Goal: Information Seeking & Learning: Learn about a topic

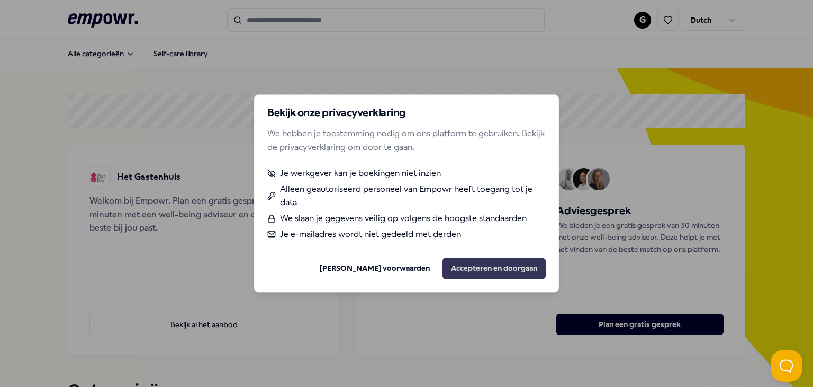
click at [466, 272] on button "Accepteren en doorgaan" at bounding box center [494, 268] width 103 height 21
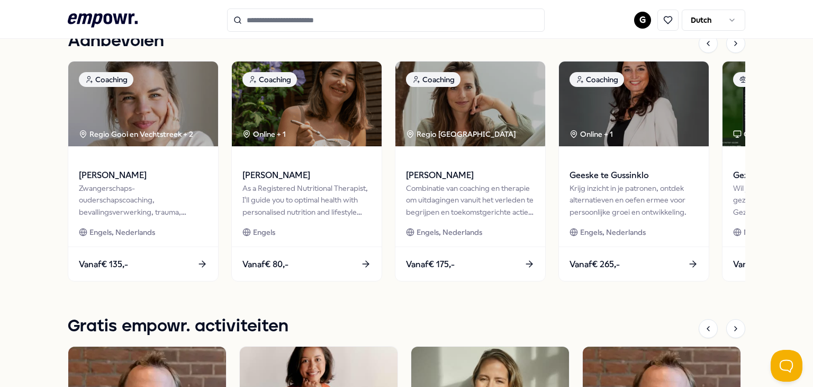
scroll to position [493, 0]
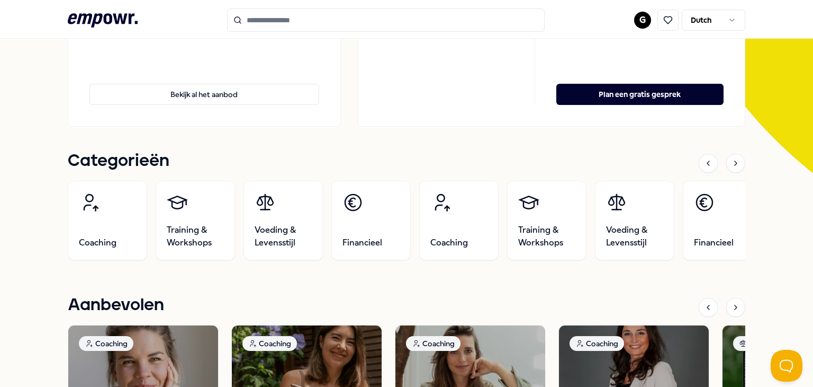
scroll to position [229, 0]
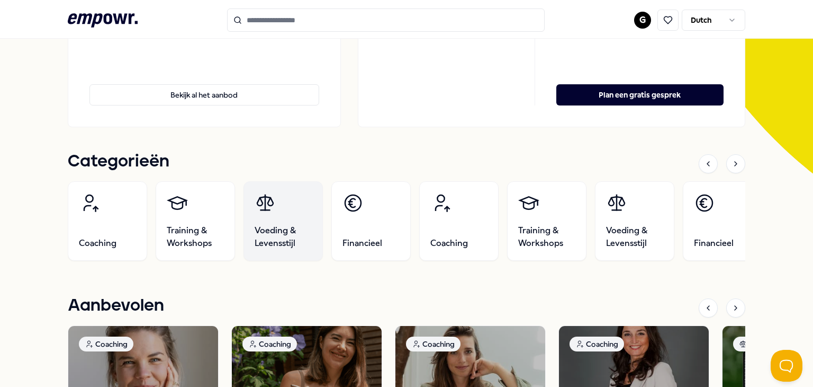
click at [294, 220] on link "Voeding & Levensstijl" at bounding box center [283, 220] width 79 height 79
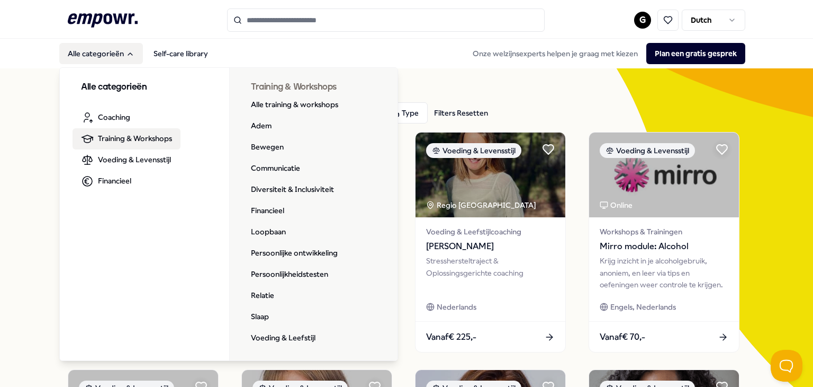
click at [112, 136] on span "Training & Workshops" at bounding box center [135, 138] width 74 height 12
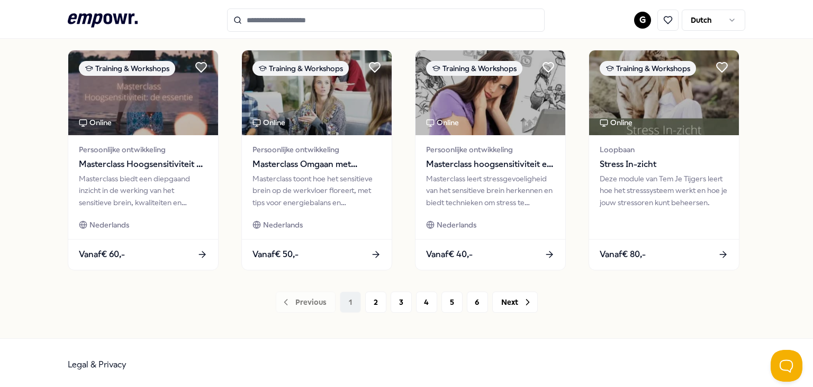
scroll to position [560, 0]
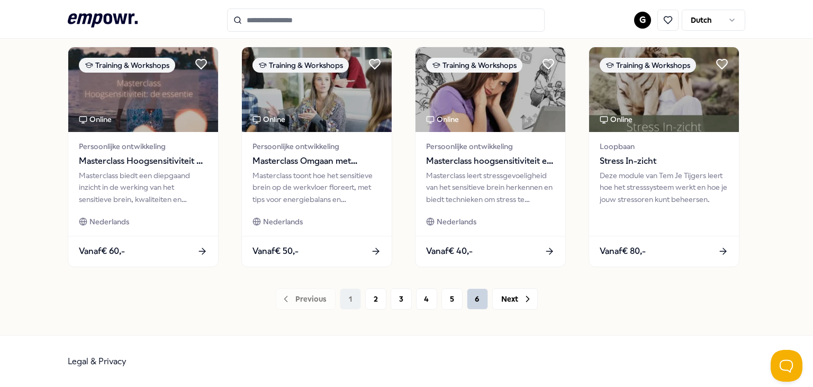
click at [472, 297] on button "6" at bounding box center [477, 298] width 21 height 21
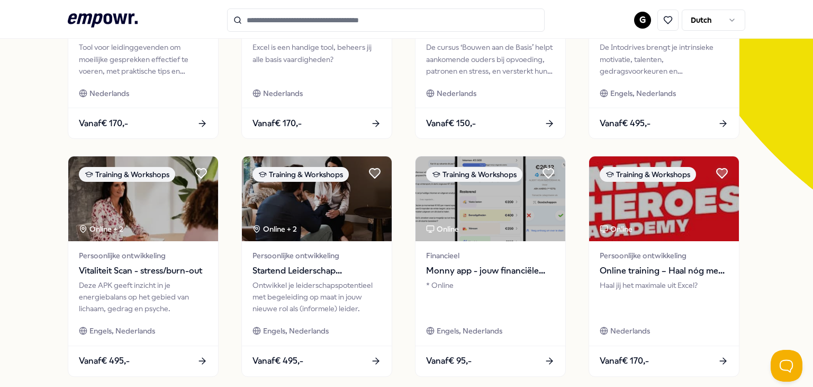
scroll to position [323, 0]
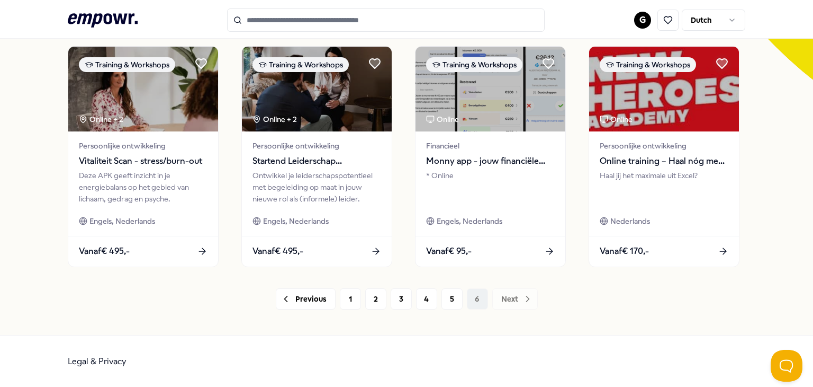
click at [472, 297] on div "Previous 1 2 3 4 5 6 Next" at bounding box center [407, 298] width 678 height 21
click at [399, 295] on button "3" at bounding box center [401, 298] width 21 height 21
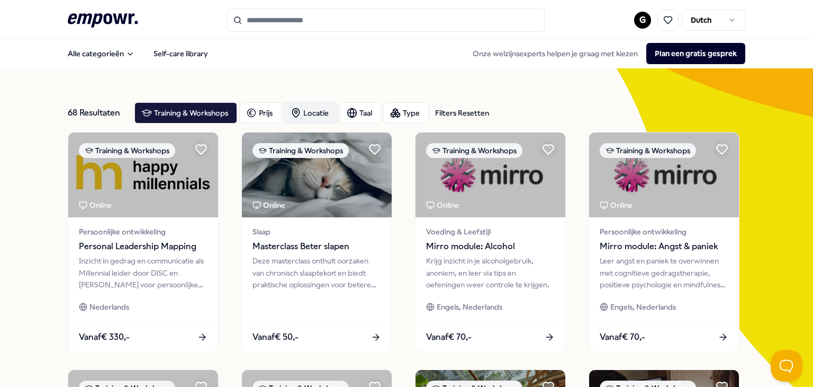
click at [313, 107] on div "Locatie" at bounding box center [311, 112] width 54 height 21
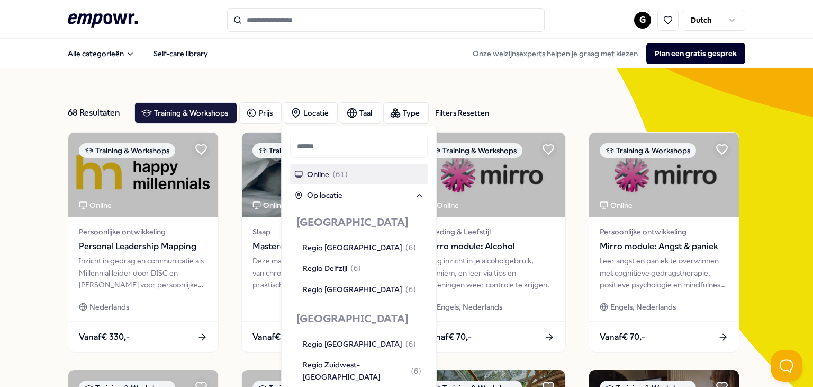
click at [322, 169] on span "Online" at bounding box center [318, 174] width 22 height 12
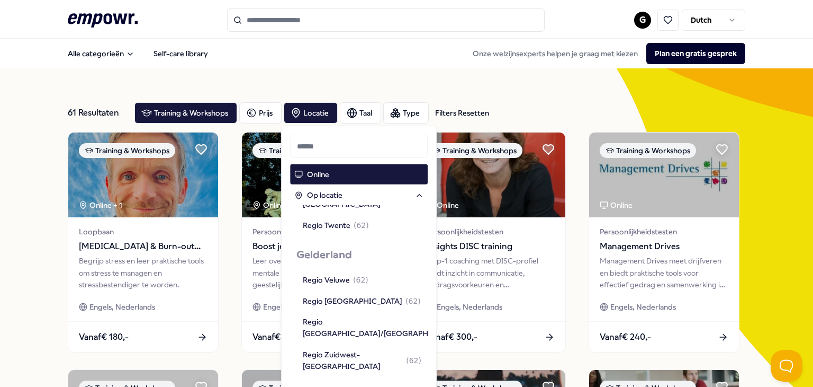
scroll to position [436, 0]
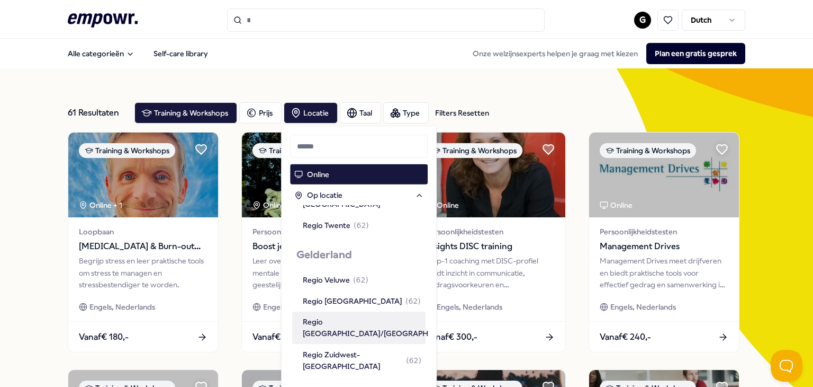
click at [350, 316] on div "Regio [GEOGRAPHIC_DATA]/[GEOGRAPHIC_DATA] ( 62 )" at bounding box center [391, 328] width 177 height 24
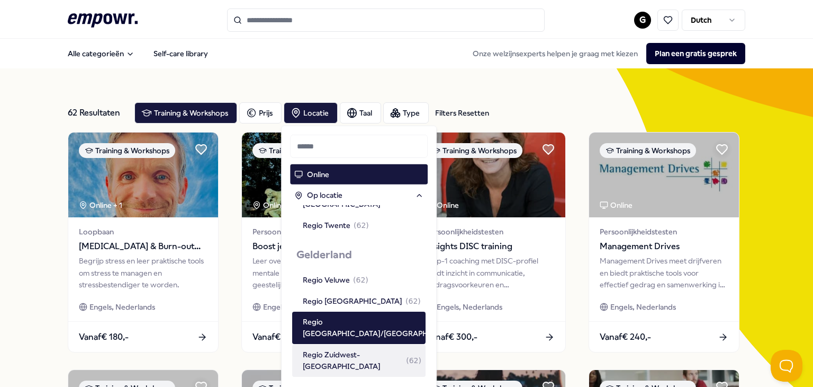
click at [347, 348] on div "Regio Zuidwest-[GEOGRAPHIC_DATA] ( 62 )" at bounding box center [362, 360] width 119 height 24
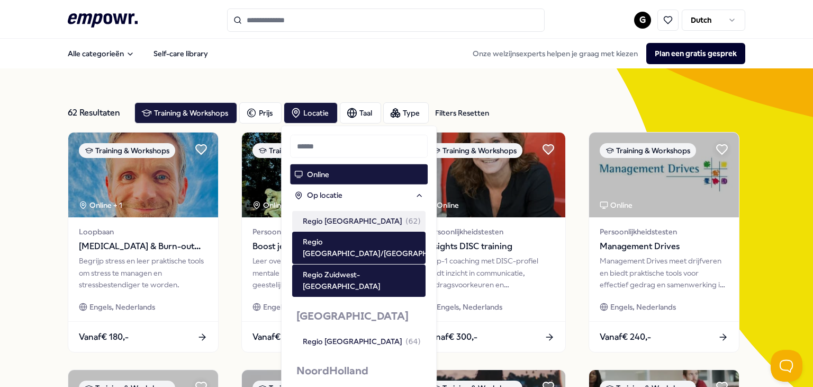
scroll to position [517, 0]
click at [461, 107] on div "Filters Resetten" at bounding box center [462, 113] width 54 height 12
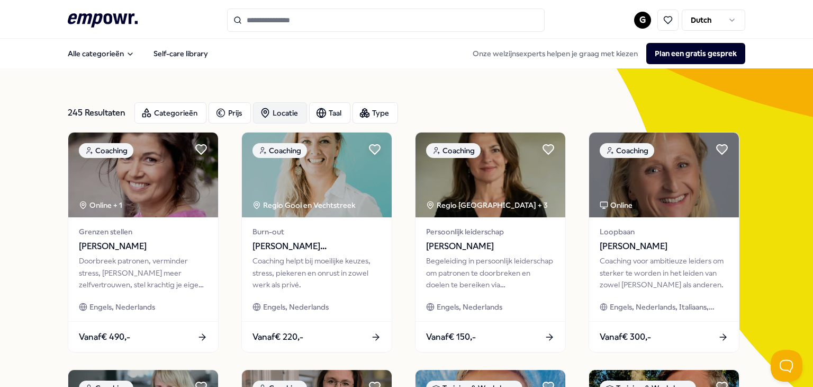
click at [278, 112] on div "Locatie" at bounding box center [280, 112] width 54 height 21
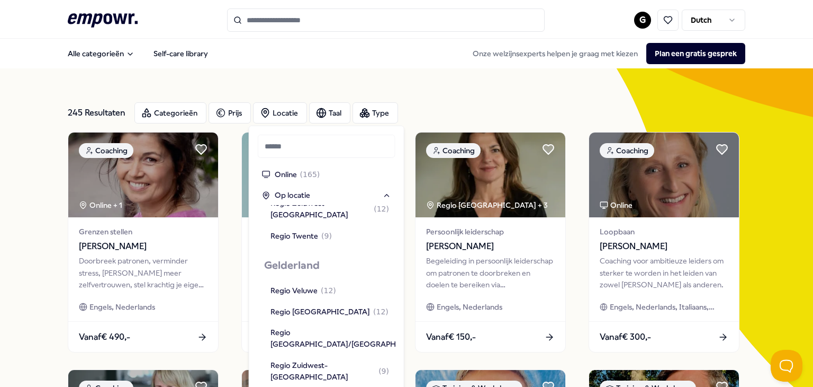
scroll to position [427, 0]
click at [328, 325] on div "Regio [GEOGRAPHIC_DATA]/[GEOGRAPHIC_DATA] ( 17 )" at bounding box center [359, 337] width 177 height 24
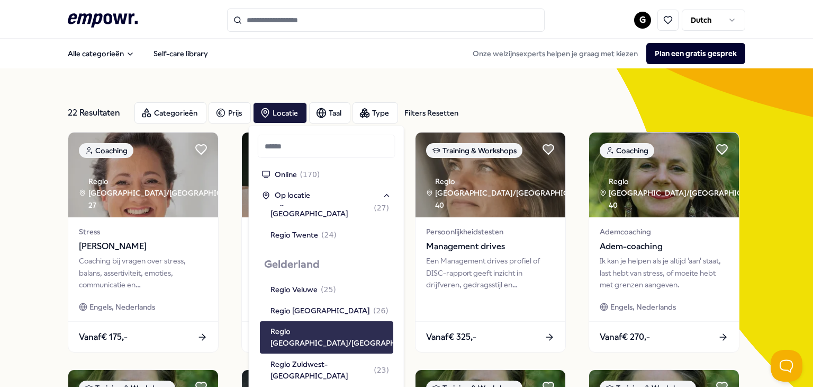
scroll to position [438, 0]
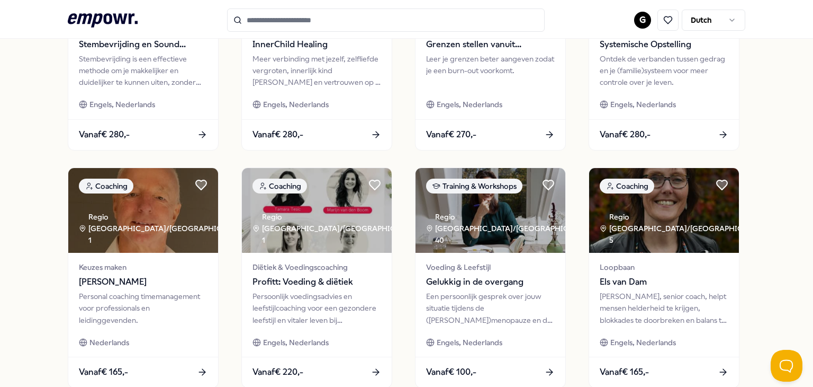
scroll to position [560, 0]
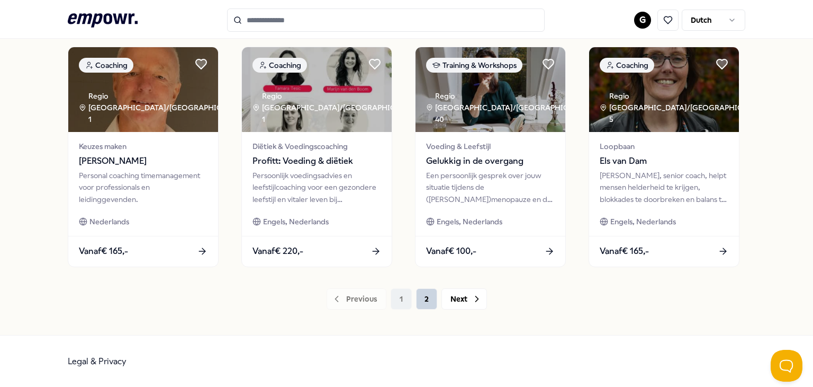
click at [421, 294] on button "2" at bounding box center [426, 298] width 21 height 21
